Goal: Information Seeking & Learning: Check status

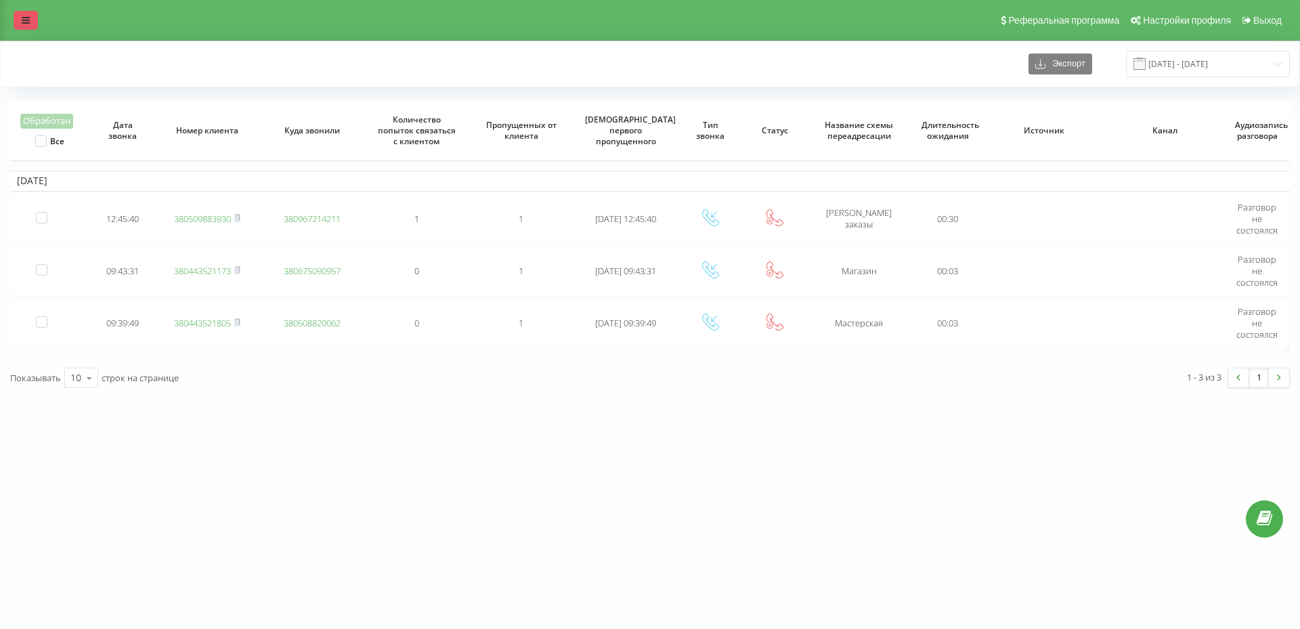
click at [18, 23] on link at bounding box center [26, 20] width 24 height 19
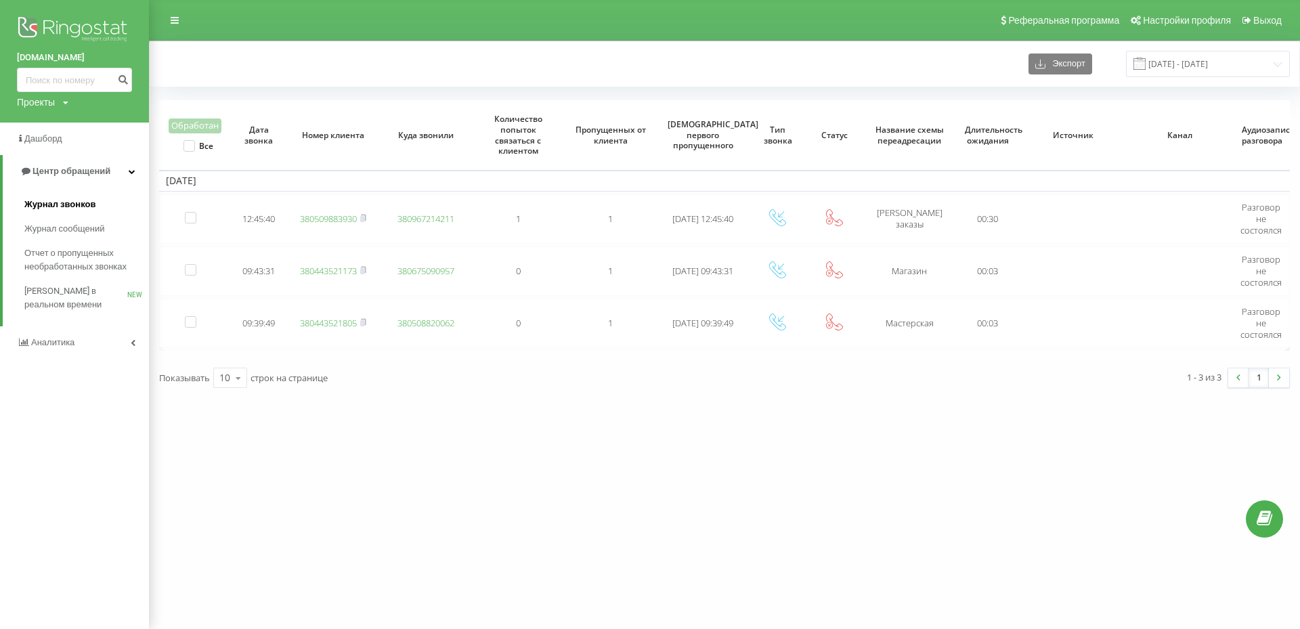
click at [63, 203] on span "Журнал звонков" at bounding box center [59, 205] width 71 height 14
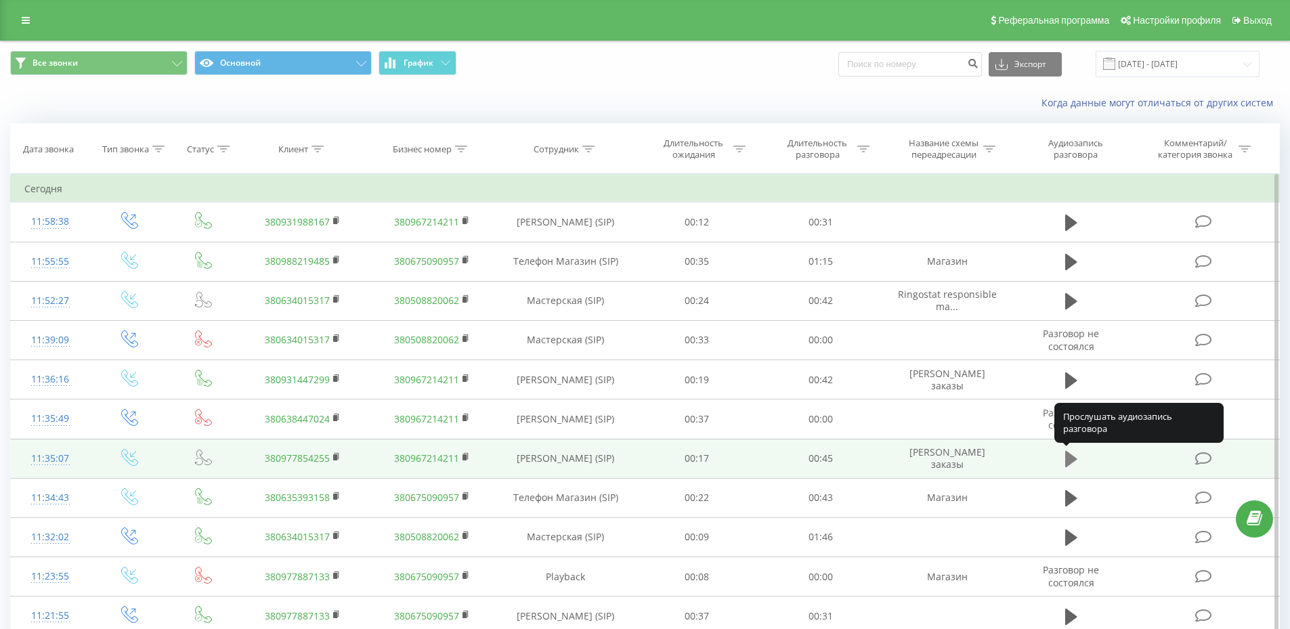
click at [1069, 461] on icon at bounding box center [1071, 459] width 12 height 16
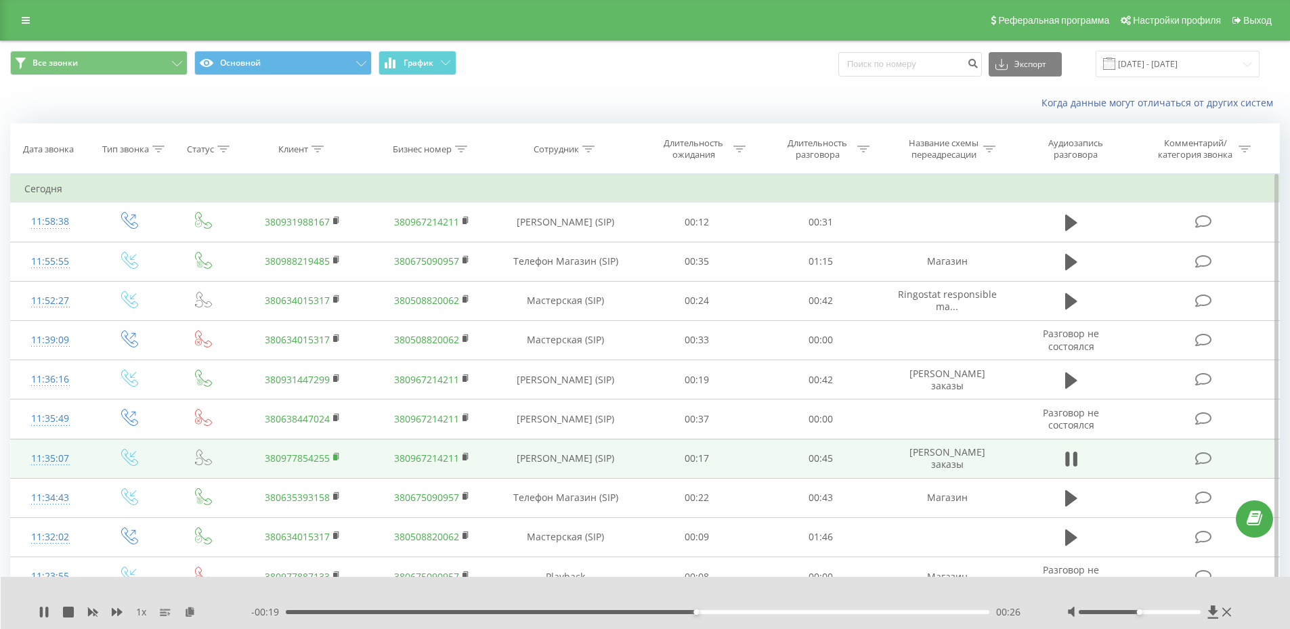
click at [336, 456] on rect at bounding box center [335, 457] width 4 height 6
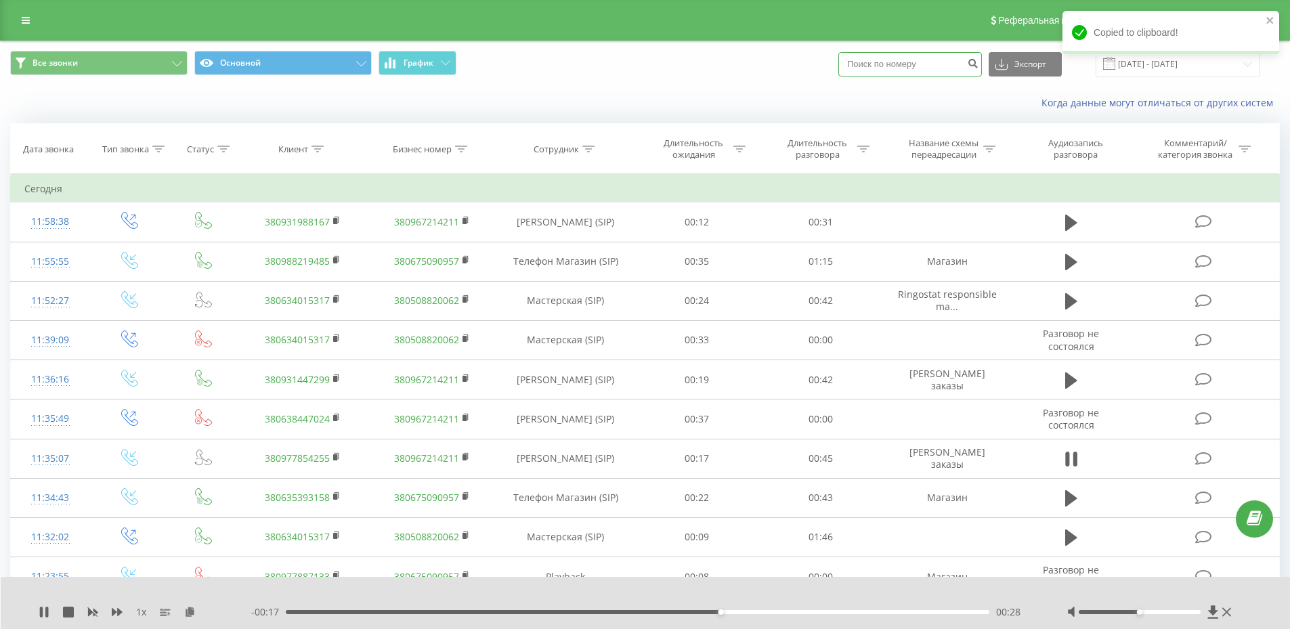
click at [895, 63] on input at bounding box center [910, 64] width 144 height 24
paste input "380977854255"
type input "380977854255"
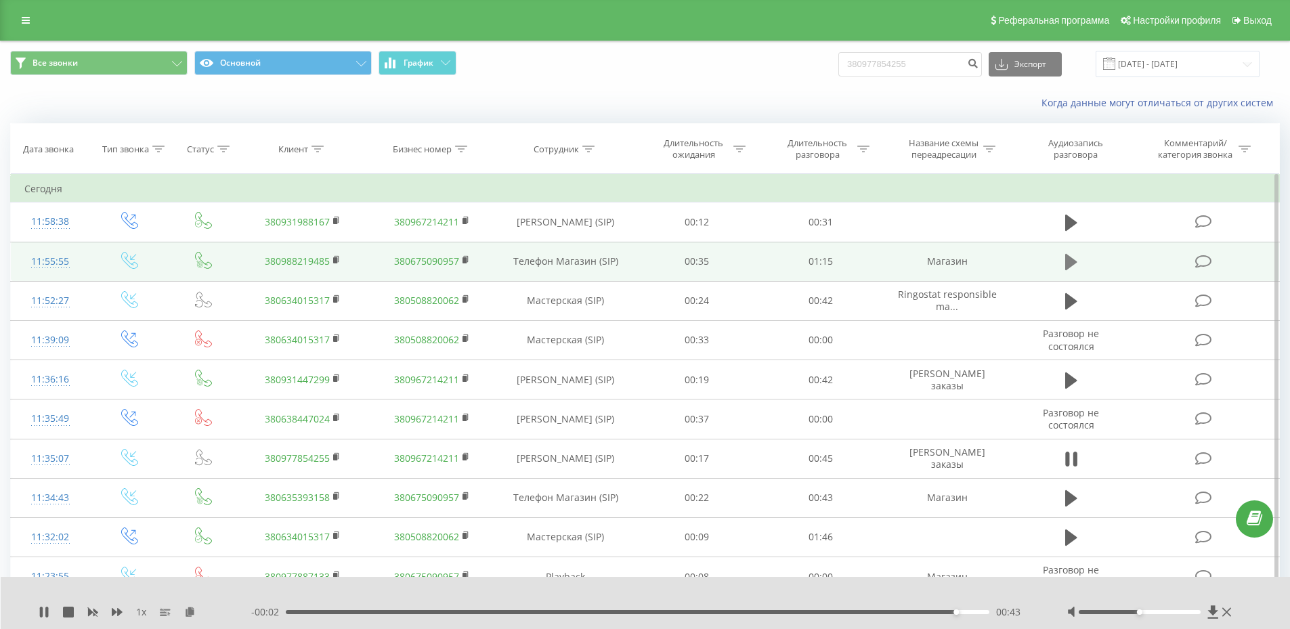
click at [1074, 259] on icon at bounding box center [1071, 262] width 12 height 19
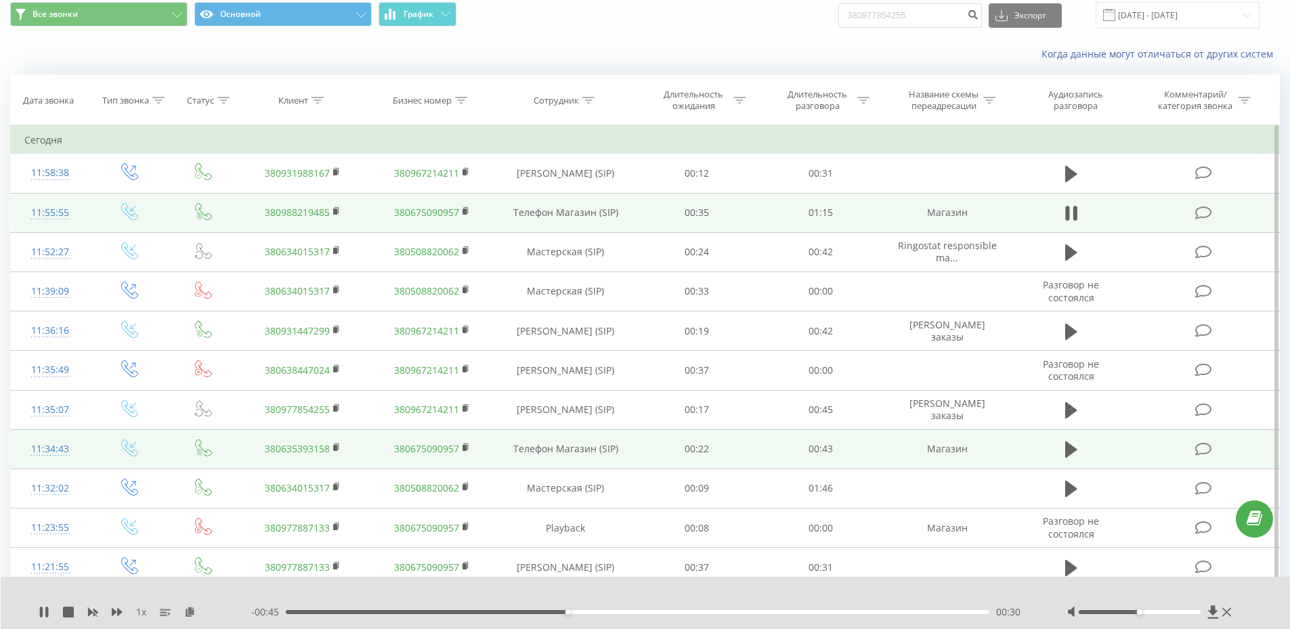
scroll to position [68, 0]
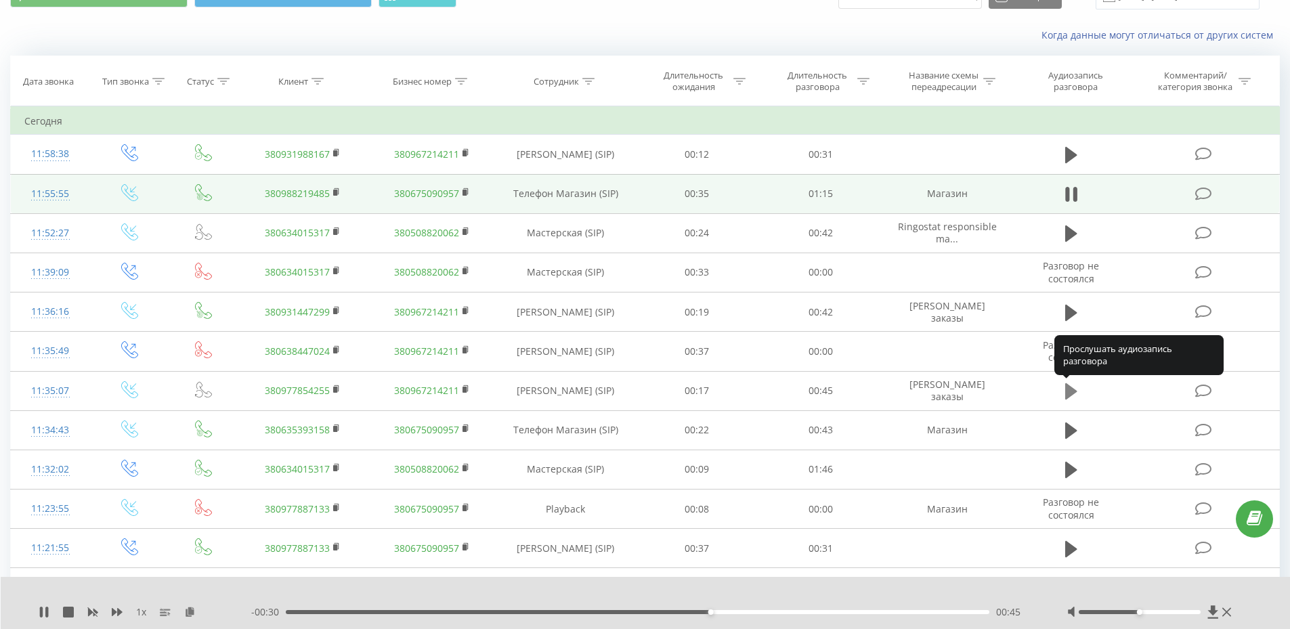
click at [1071, 390] on icon at bounding box center [1071, 391] width 12 height 16
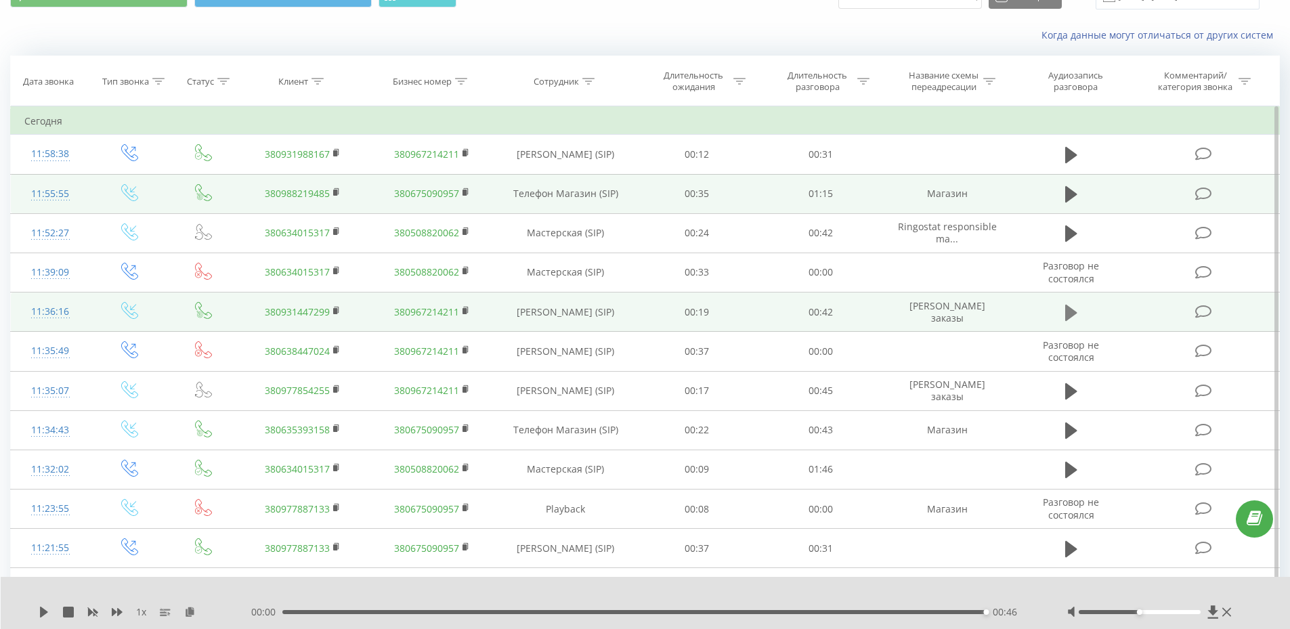
click at [1069, 314] on icon at bounding box center [1071, 312] width 12 height 16
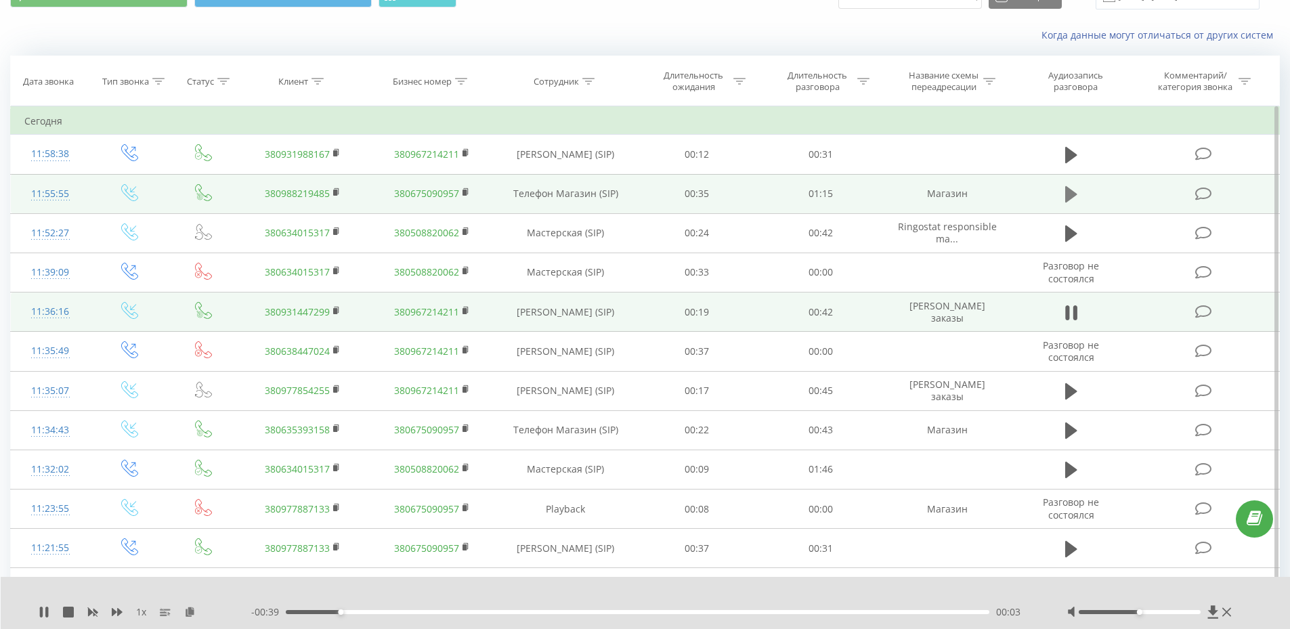
click at [1070, 198] on icon at bounding box center [1071, 194] width 12 height 16
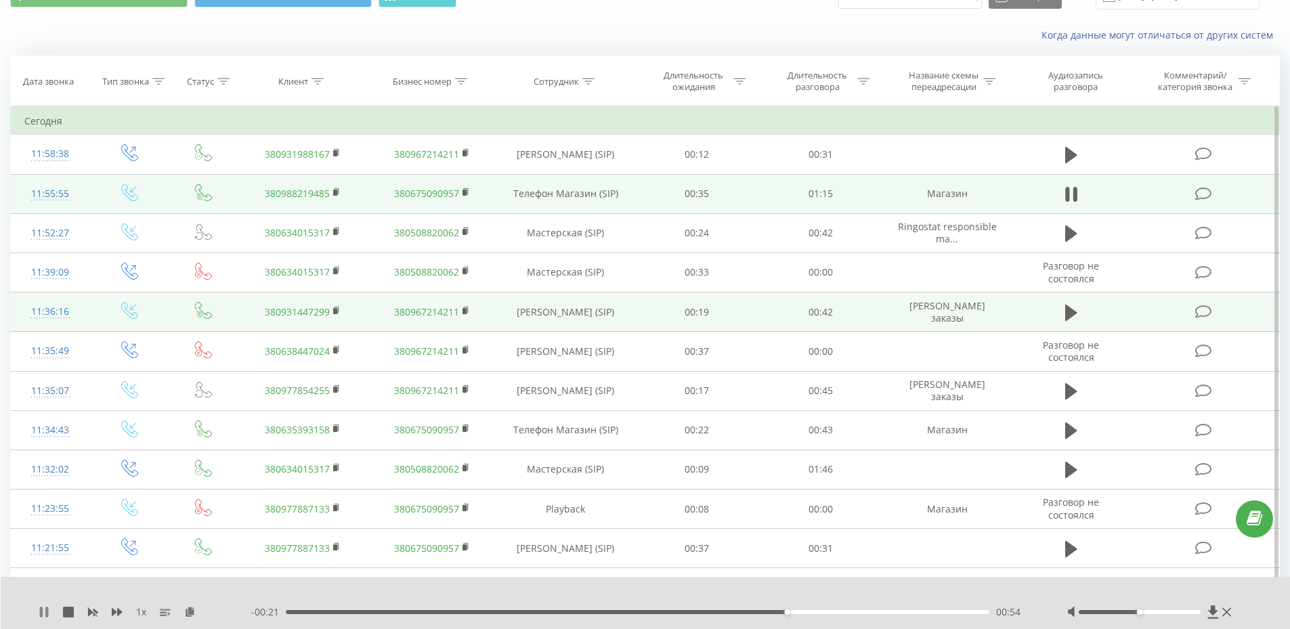
click at [43, 616] on icon at bounding box center [41, 612] width 3 height 11
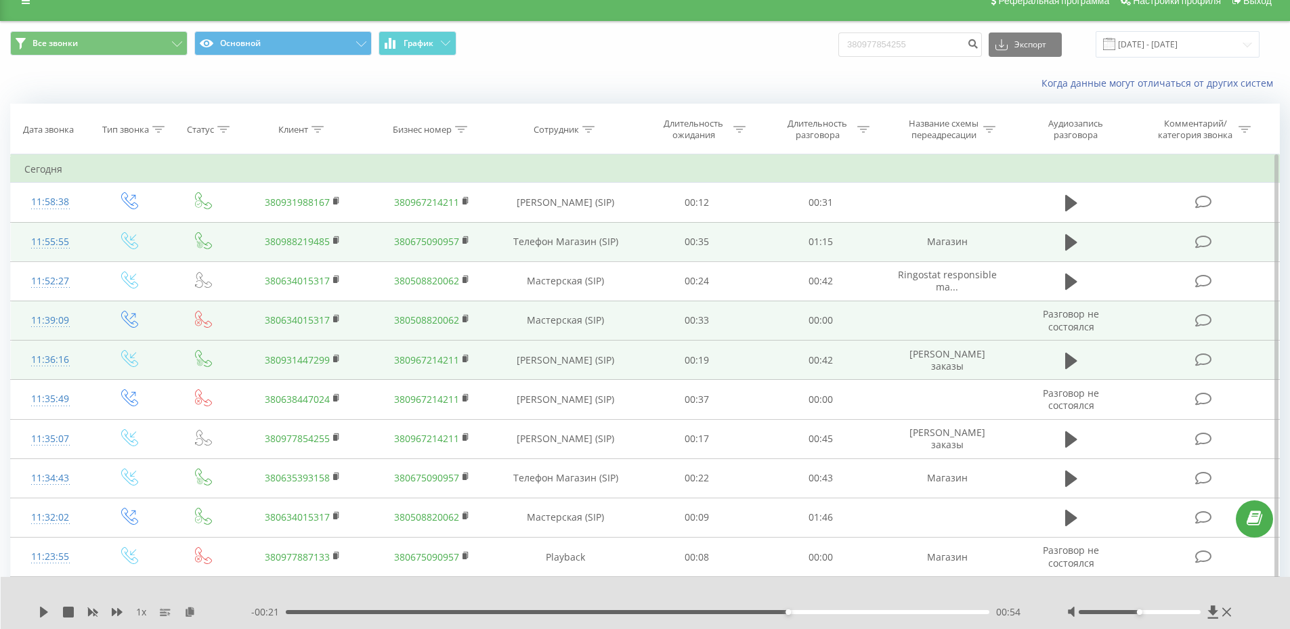
scroll to position [0, 0]
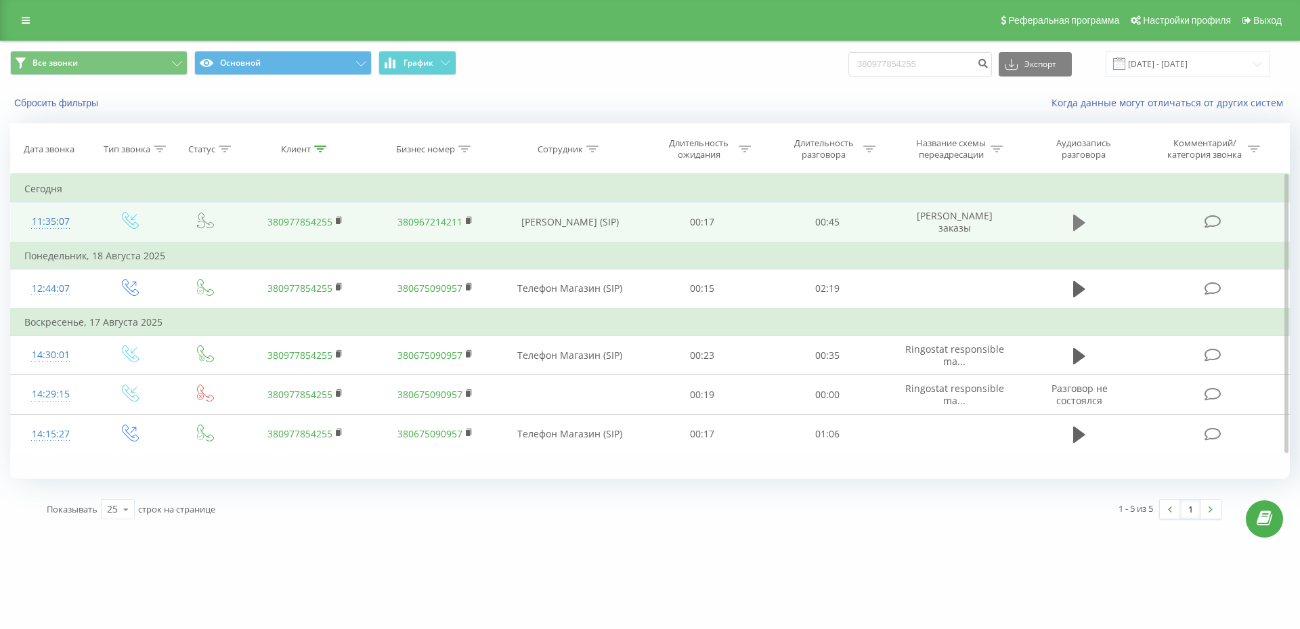
click at [1077, 219] on icon at bounding box center [1079, 223] width 12 height 16
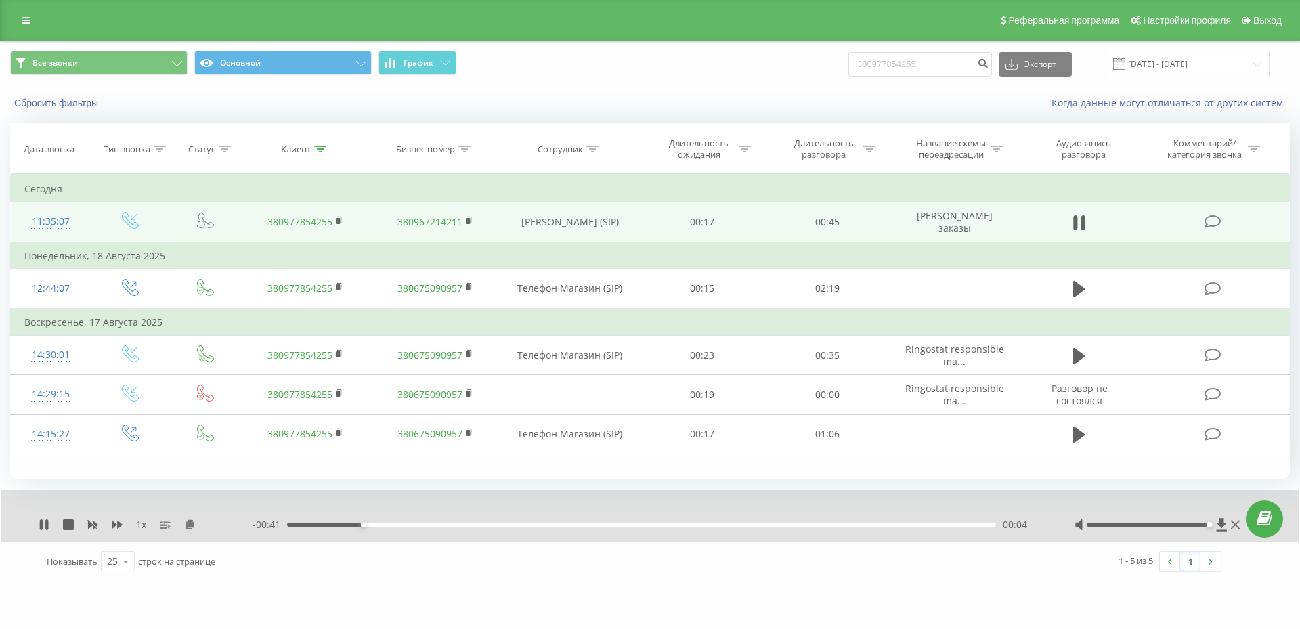
drag, startPoint x: 1149, startPoint y: 525, endPoint x: 1210, endPoint y: 528, distance: 61.0
click at [1210, 528] on div at bounding box center [1159, 525] width 169 height 14
click at [846, 569] on div "1 - 5 из 5 1" at bounding box center [932, 561] width 597 height 39
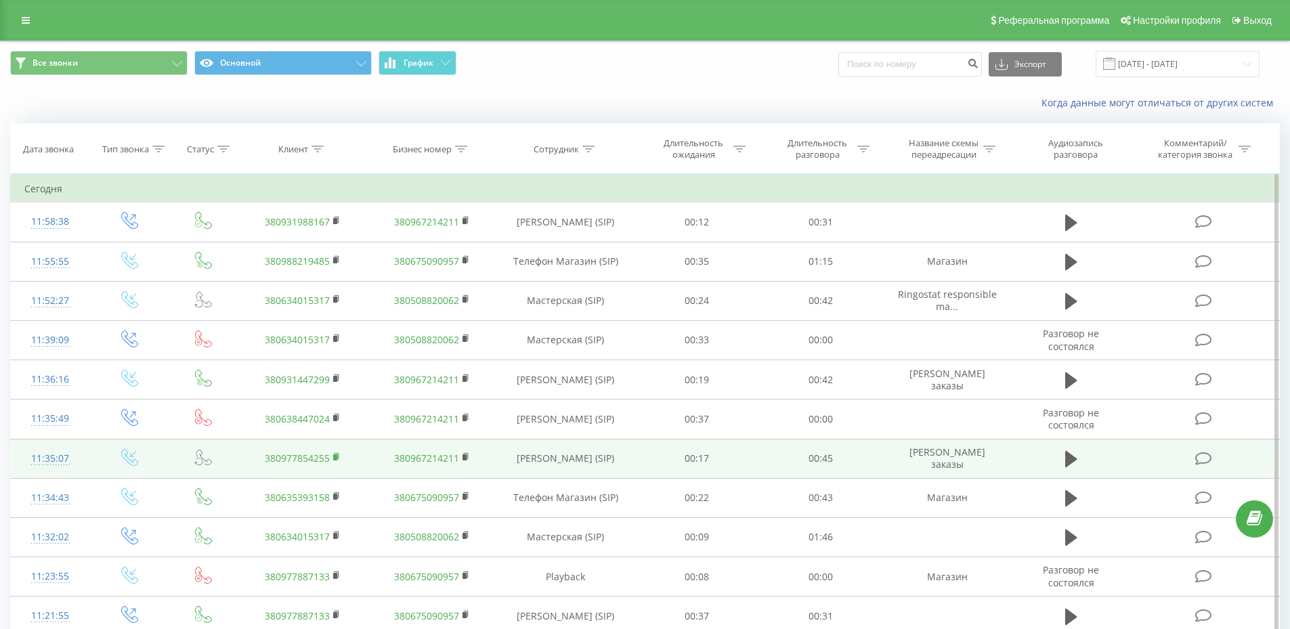
click at [337, 458] on rect at bounding box center [335, 457] width 4 height 6
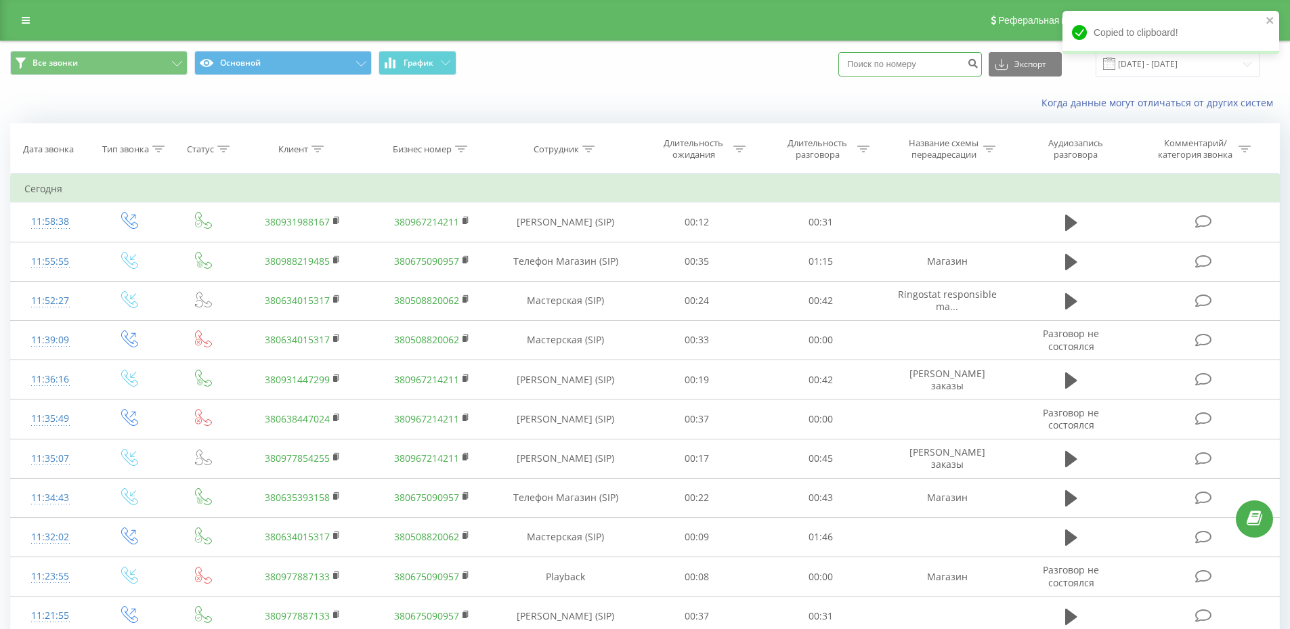
click at [903, 72] on input at bounding box center [910, 64] width 144 height 24
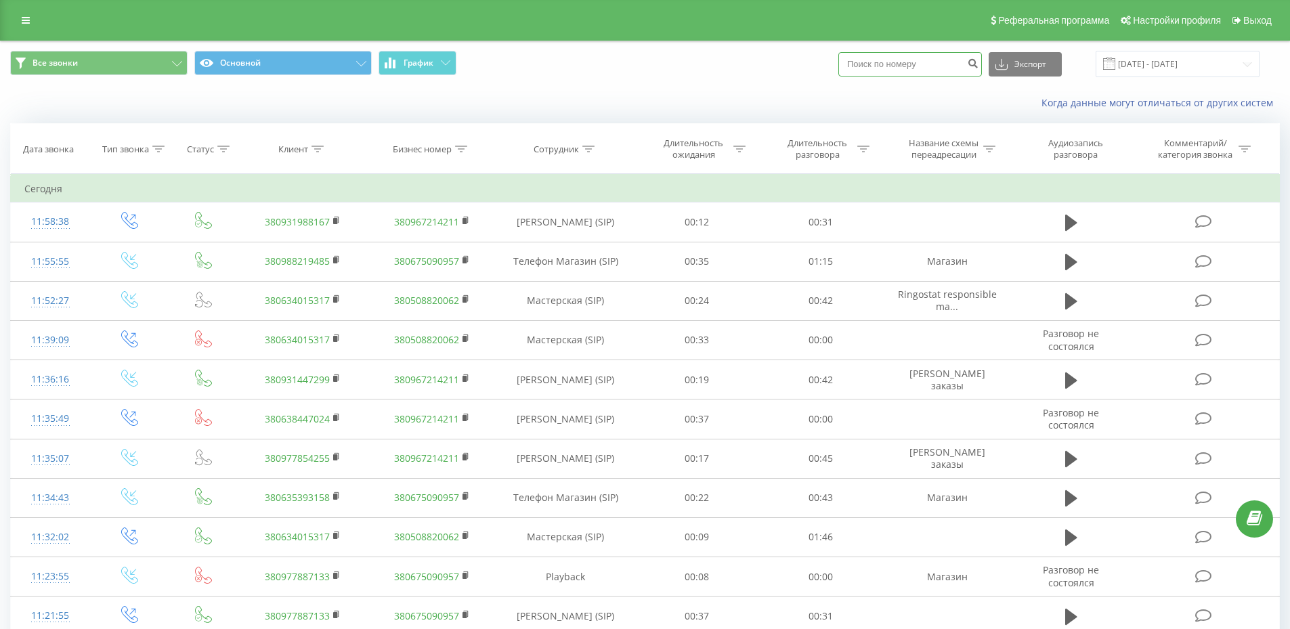
paste input "380977854255"
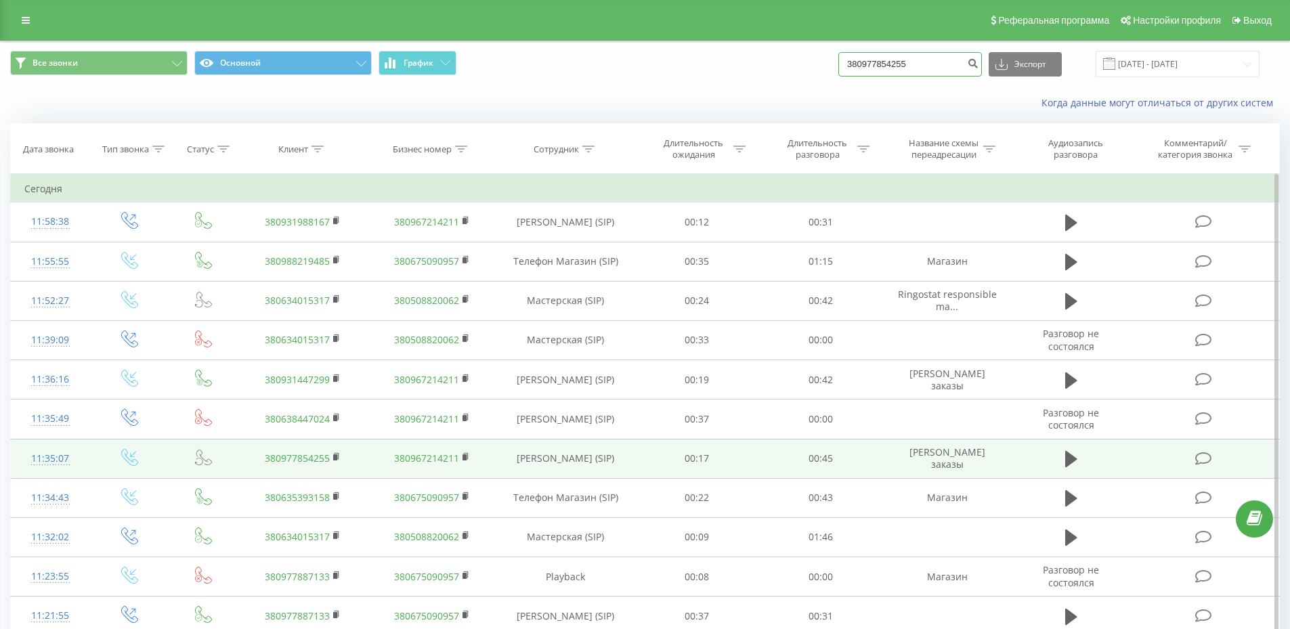
type input "380977854255"
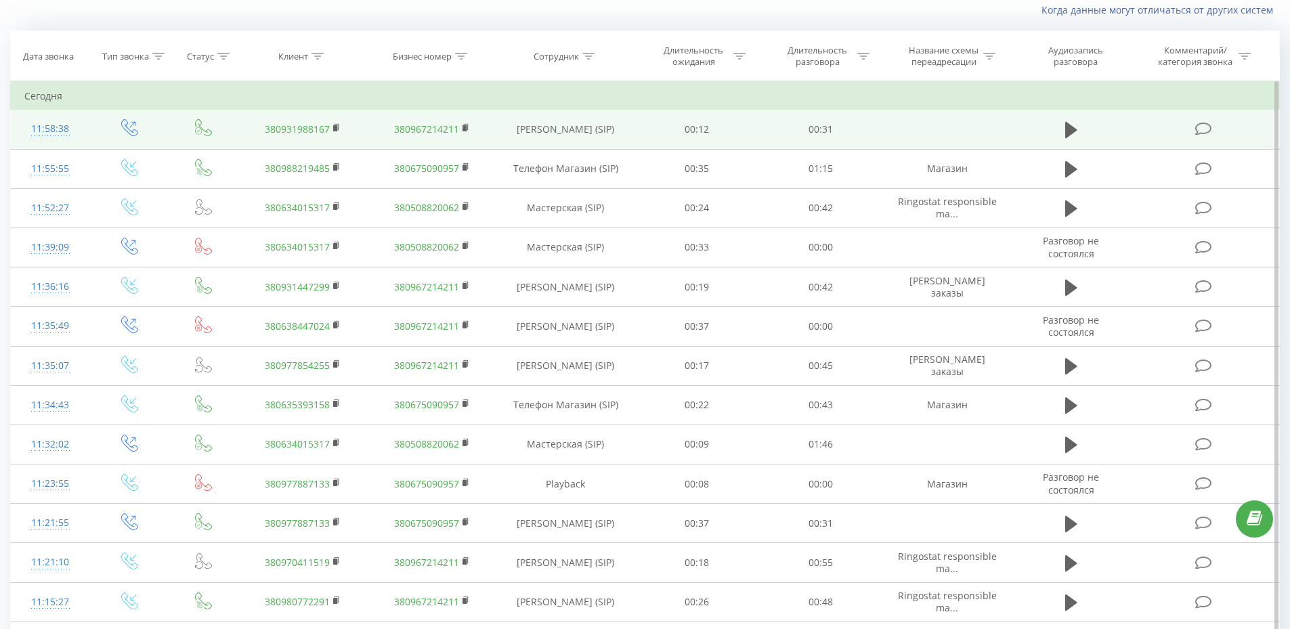
scroll to position [68, 0]
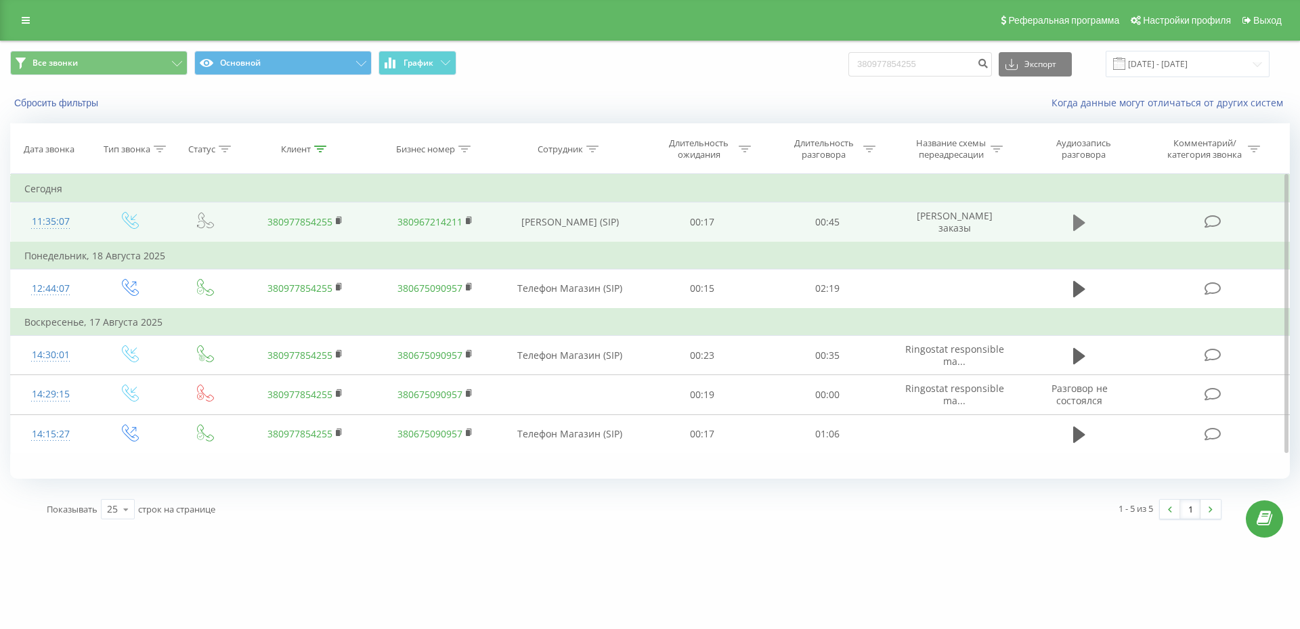
click at [1076, 220] on icon at bounding box center [1079, 223] width 12 height 16
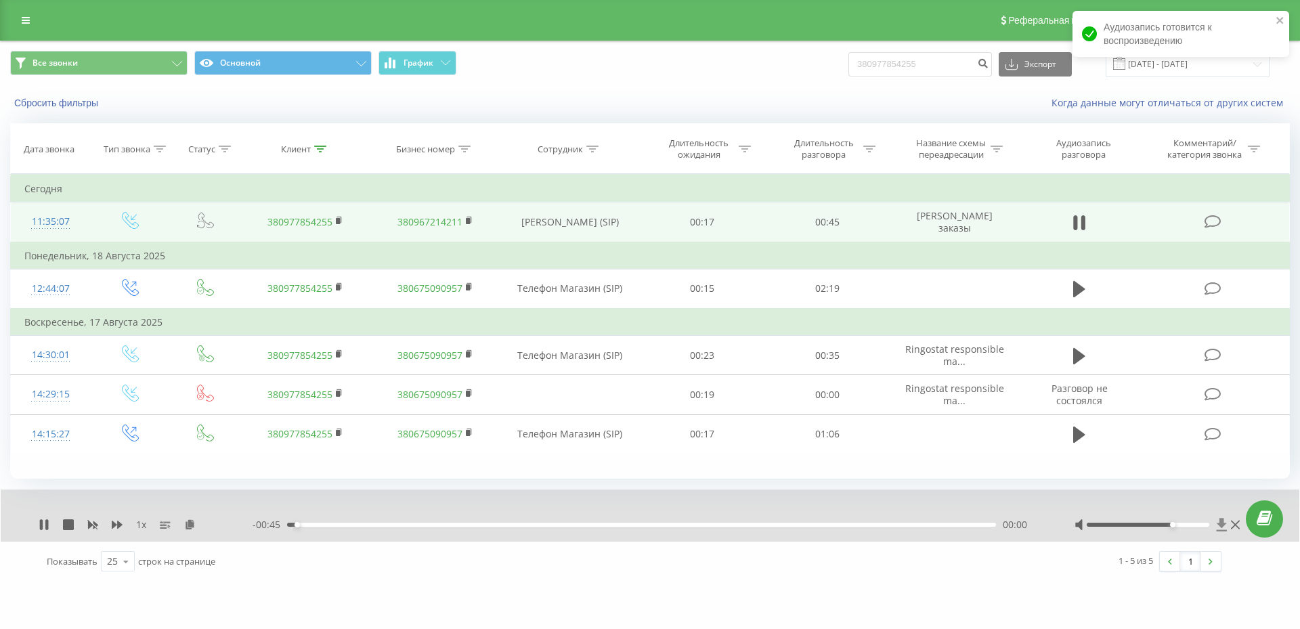
drag, startPoint x: 1146, startPoint y: 525, endPoint x: 1216, endPoint y: 526, distance: 69.7
click at [1216, 526] on div at bounding box center [1159, 525] width 169 height 14
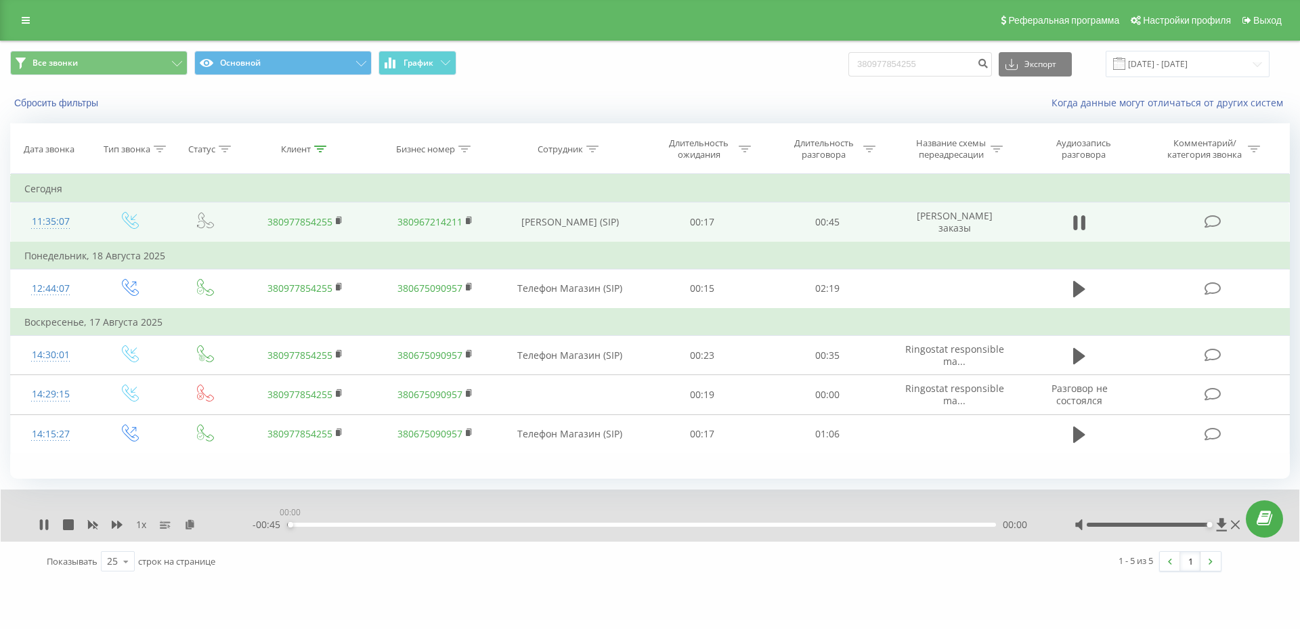
drag, startPoint x: 436, startPoint y: 523, endPoint x: 288, endPoint y: 523, distance: 147.6
click at [288, 523] on div "00:00" at bounding box center [641, 525] width 709 height 4
click at [902, 526] on div "00:39" at bounding box center [641, 525] width 709 height 4
click at [44, 107] on button "Сбросить фильтры" at bounding box center [57, 103] width 95 height 12
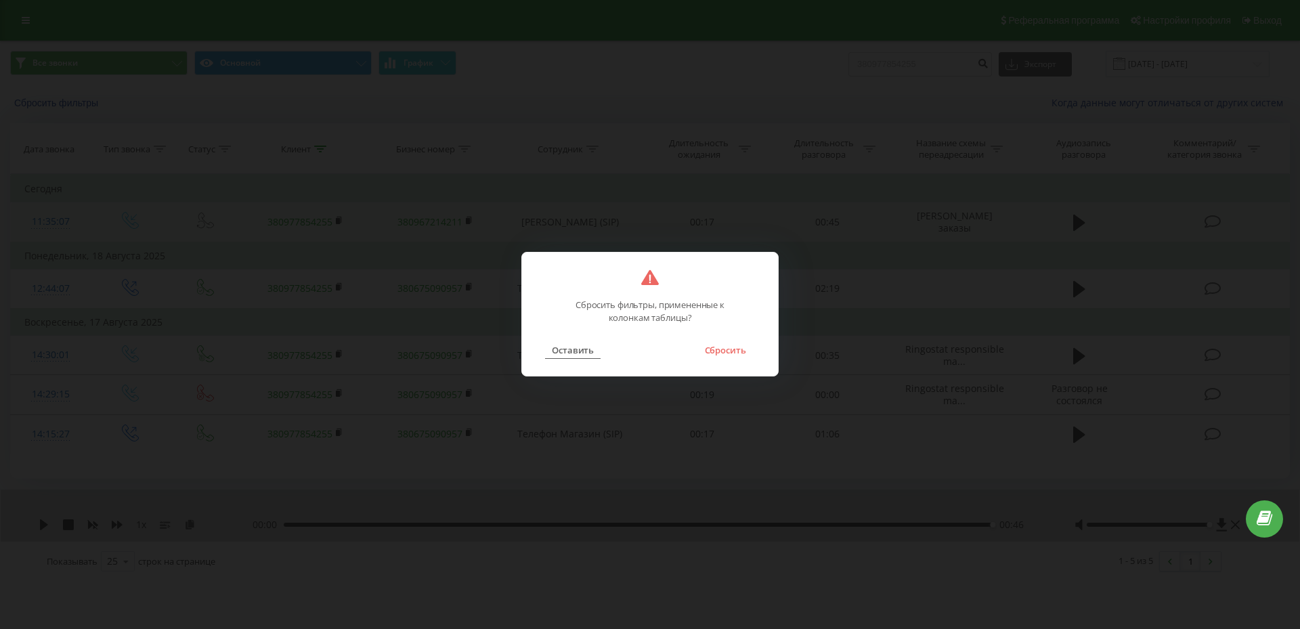
click at [562, 351] on button "Оставить" at bounding box center [573, 350] width 56 height 18
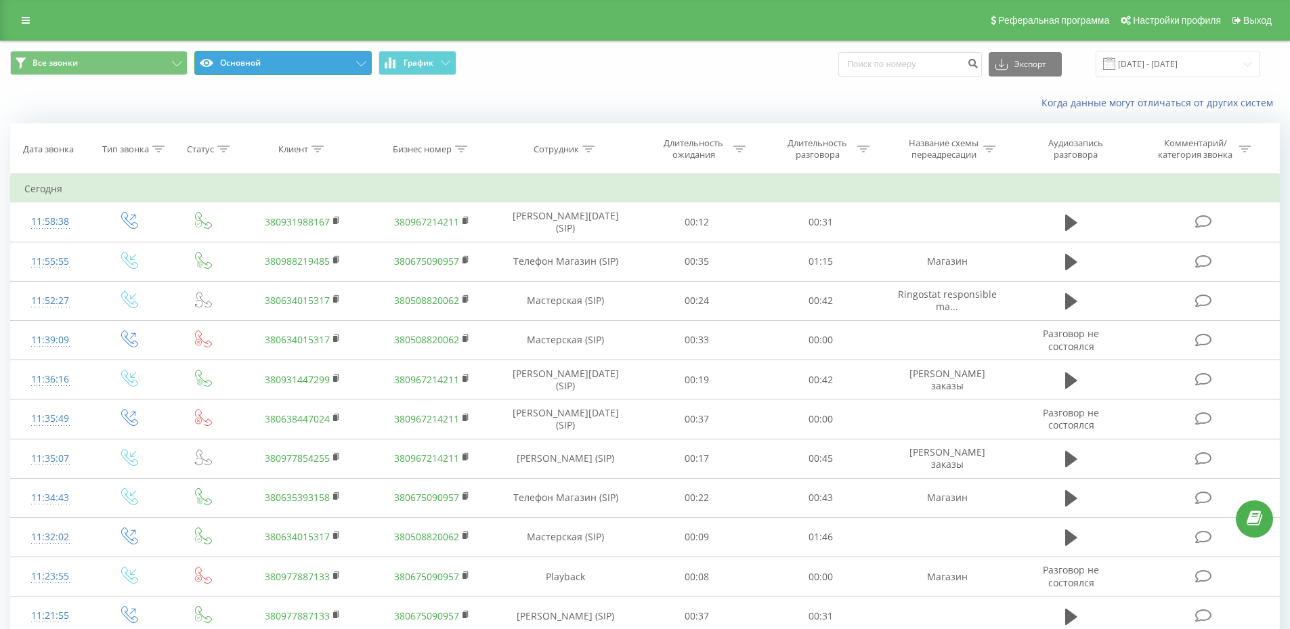
click at [358, 63] on icon at bounding box center [361, 63] width 10 height 5
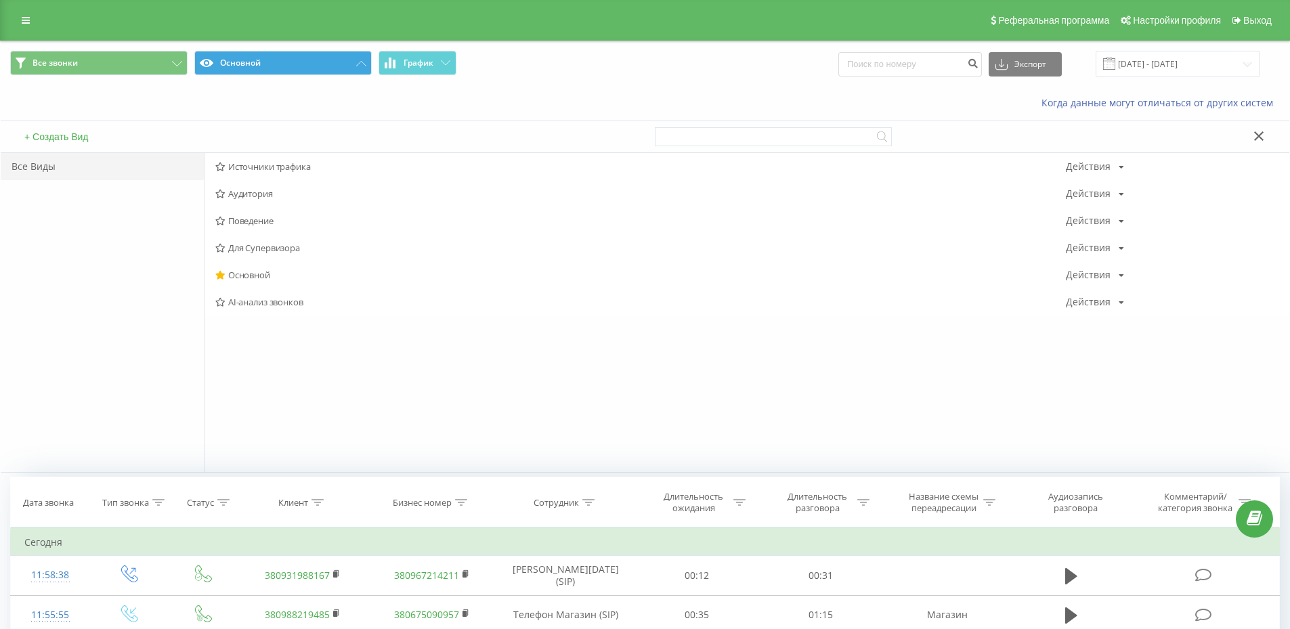
click at [364, 95] on div "Когда данные могут отличаться от других систем" at bounding box center [645, 103] width 1289 height 33
click at [331, 64] on button "Основной" at bounding box center [282, 63] width 177 height 24
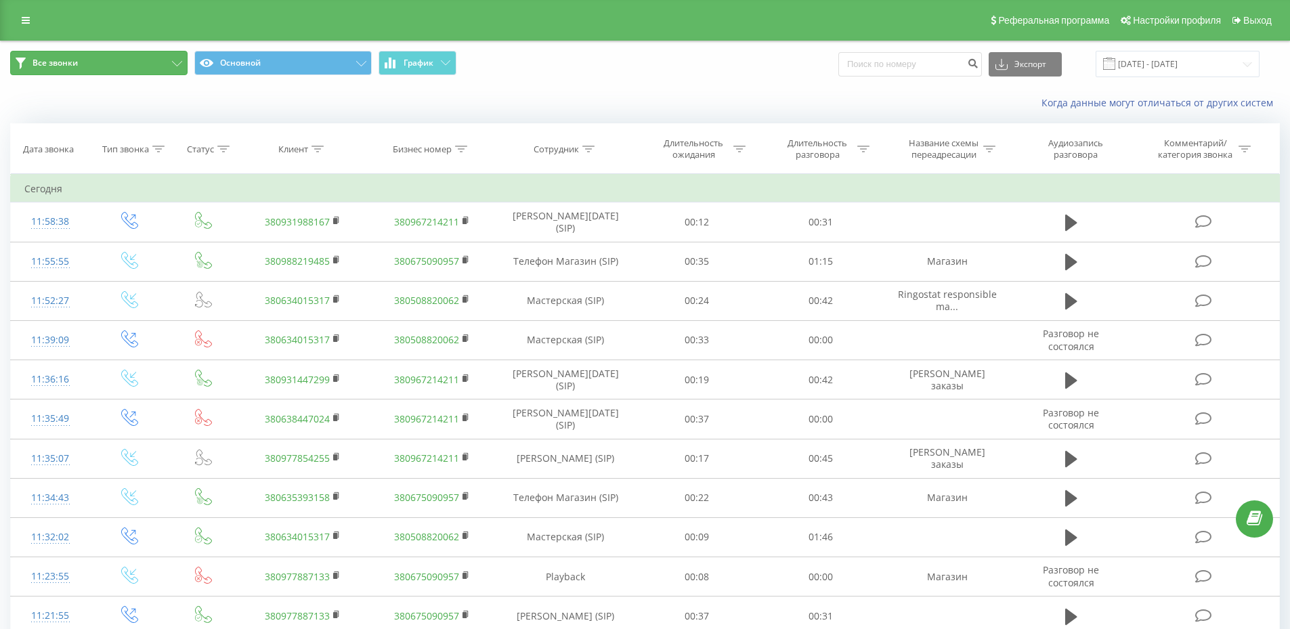
click at [125, 59] on button "Все звонки" at bounding box center [98, 63] width 177 height 24
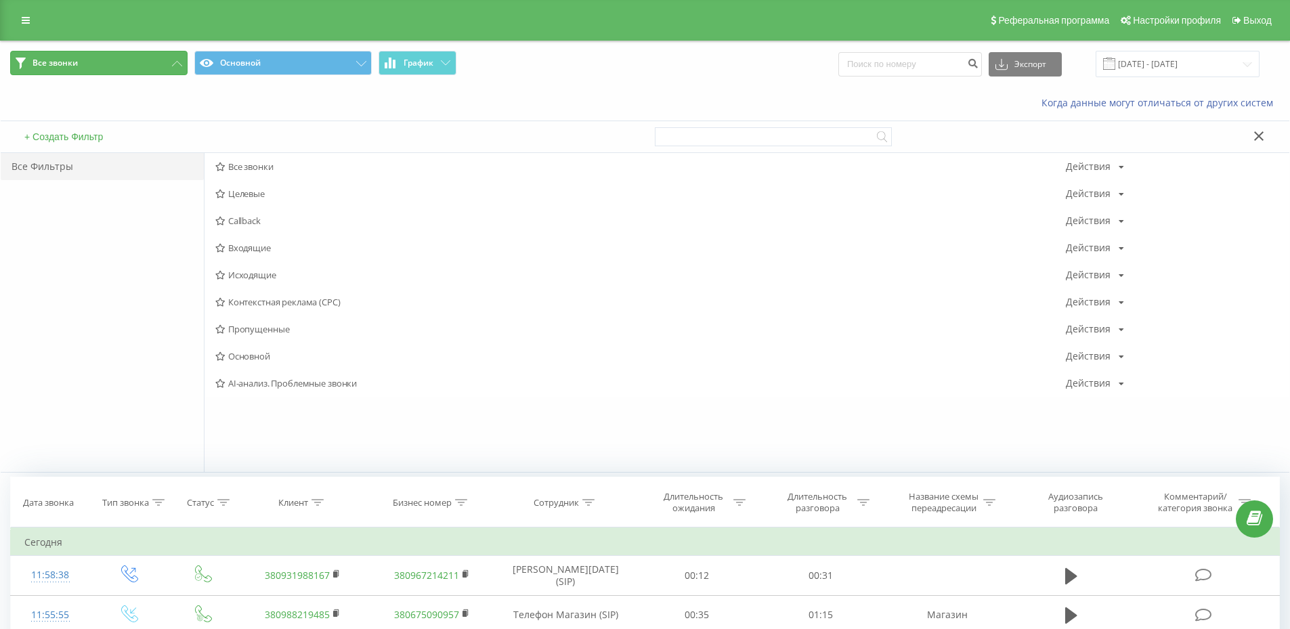
click at [125, 59] on button "Все звонки" at bounding box center [98, 63] width 177 height 24
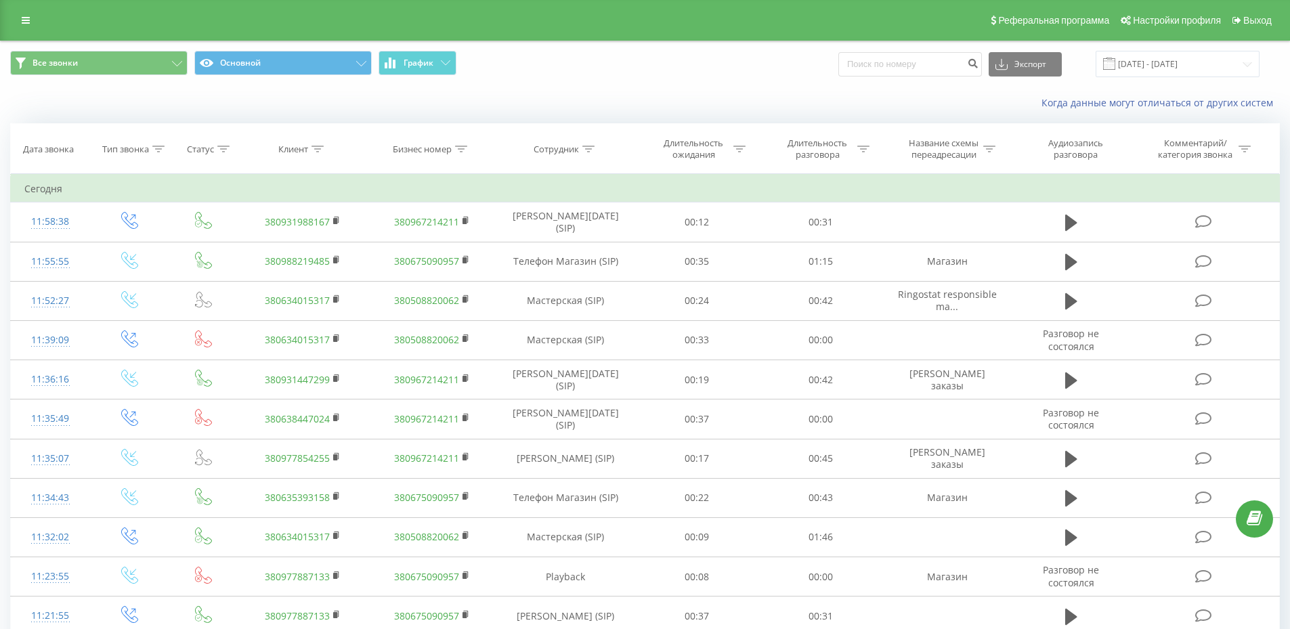
click at [714, 81] on div "Все звонки Основной График Экспорт .csv .xls .xlsx [DATE] - [DATE]" at bounding box center [645, 63] width 1289 height 45
